Goal: Task Accomplishment & Management: Manage account settings

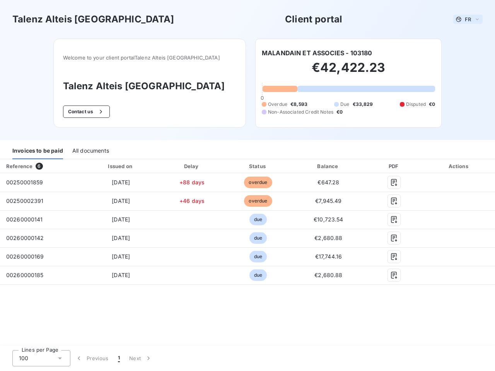
click at [468, 19] on span "FR" at bounding box center [468, 19] width 6 height 6
click at [103, 112] on button "Contact us" at bounding box center [86, 112] width 47 height 12
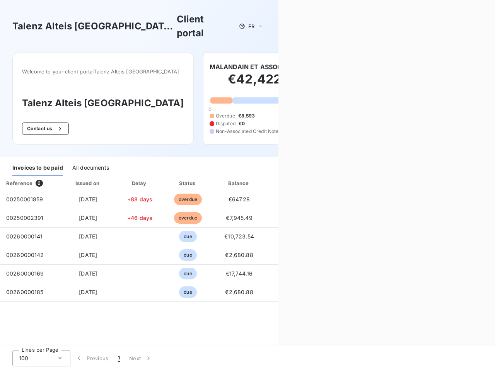
click at [317, 53] on div "Contact us Fill out the form below, and a member of our team will get back to y…" at bounding box center [386, 185] width 216 height 371
click at [37, 160] on div "Invoices to be paid" at bounding box center [37, 168] width 51 height 16
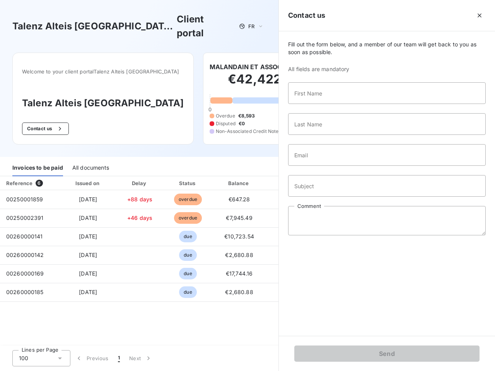
click at [90, 160] on div "All documents" at bounding box center [90, 168] width 37 height 16
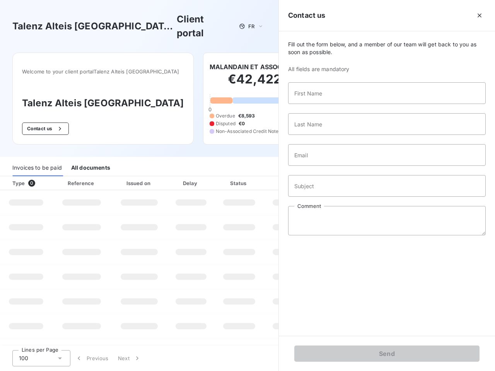
click at [41, 176] on th "Type 0" at bounding box center [26, 183] width 52 height 14
click at [120, 176] on th "Issued on" at bounding box center [139, 183] width 56 height 14
click at [192, 176] on th "Delay" at bounding box center [190, 183] width 47 height 14
click at [258, 176] on th "Status" at bounding box center [239, 183] width 49 height 14
click at [328, 166] on div "Fill out the form below, and a member of our team will get back to you as soon …" at bounding box center [387, 183] width 216 height 305
